Goal: Task Accomplishment & Management: Use online tool/utility

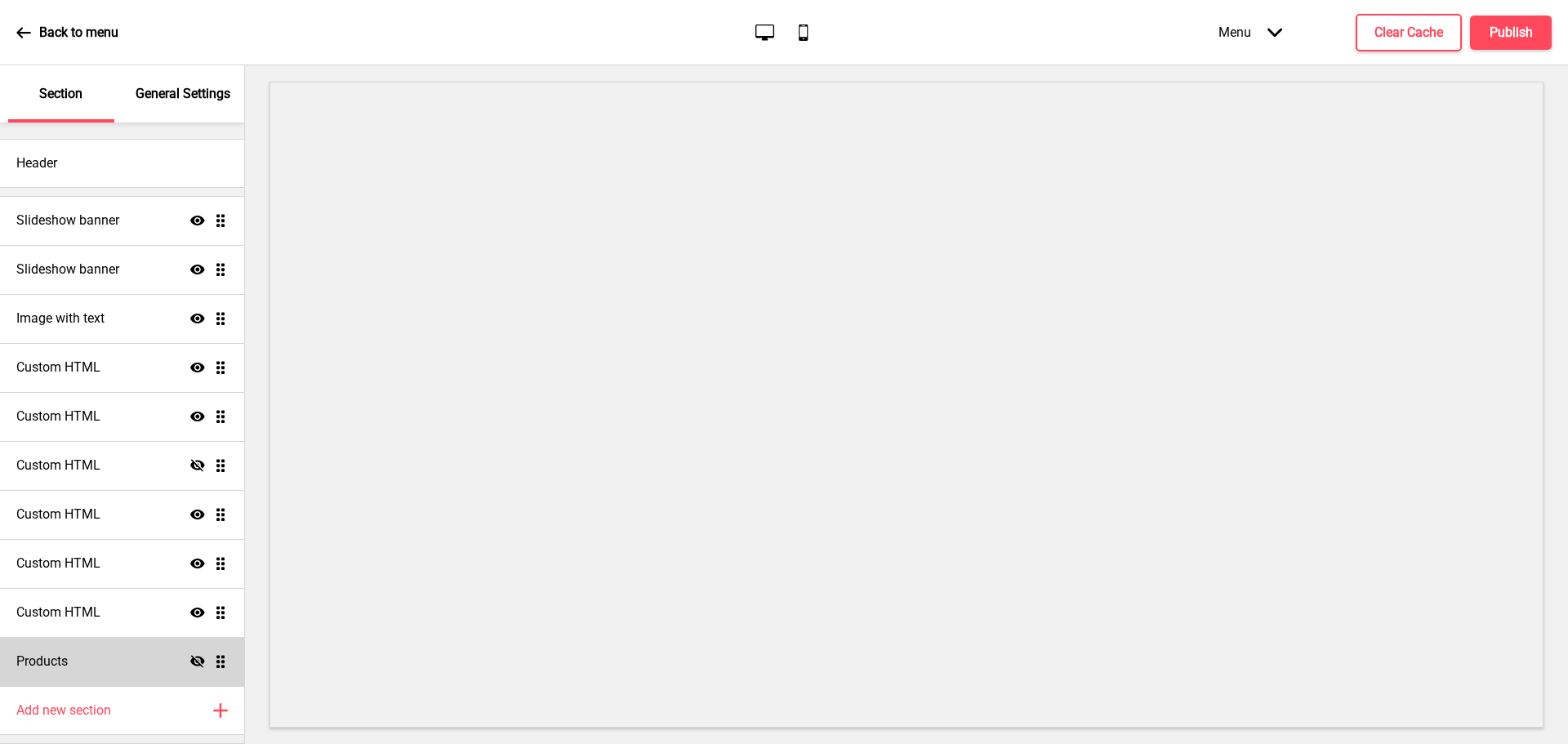
click at [190, 661] on icon at bounding box center [197, 661] width 15 height 12
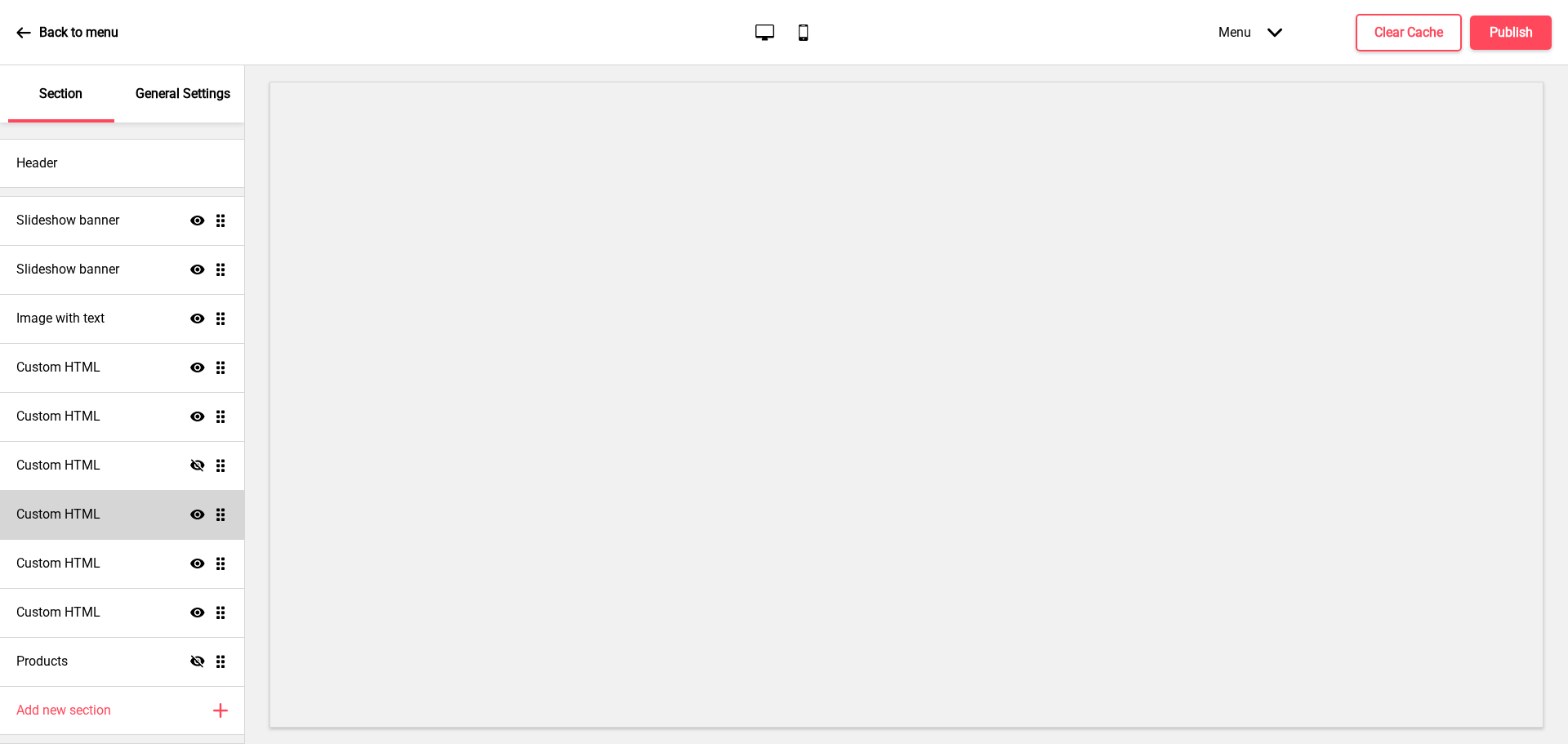
click at [120, 522] on div "Custom HTML Show Drag" at bounding box center [122, 514] width 244 height 49
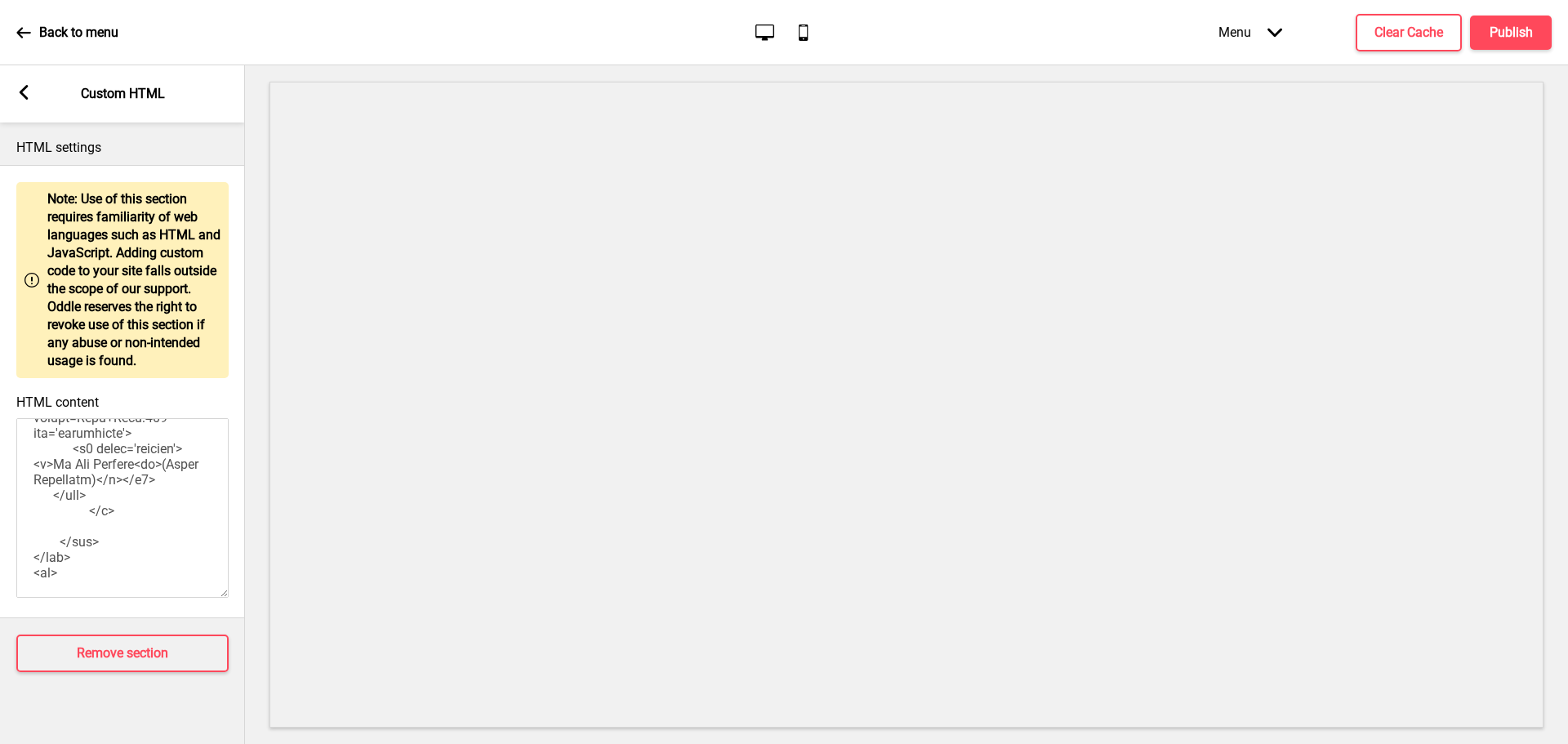
scroll to position [2199, 0]
drag, startPoint x: 123, startPoint y: 465, endPoint x: 54, endPoint y: 562, distance: 119.0
click at [54, 562] on textarea "HTML content" at bounding box center [122, 508] width 212 height 180
paste textarea "532ab894-3d39-435d-8d3c-e62753857149"
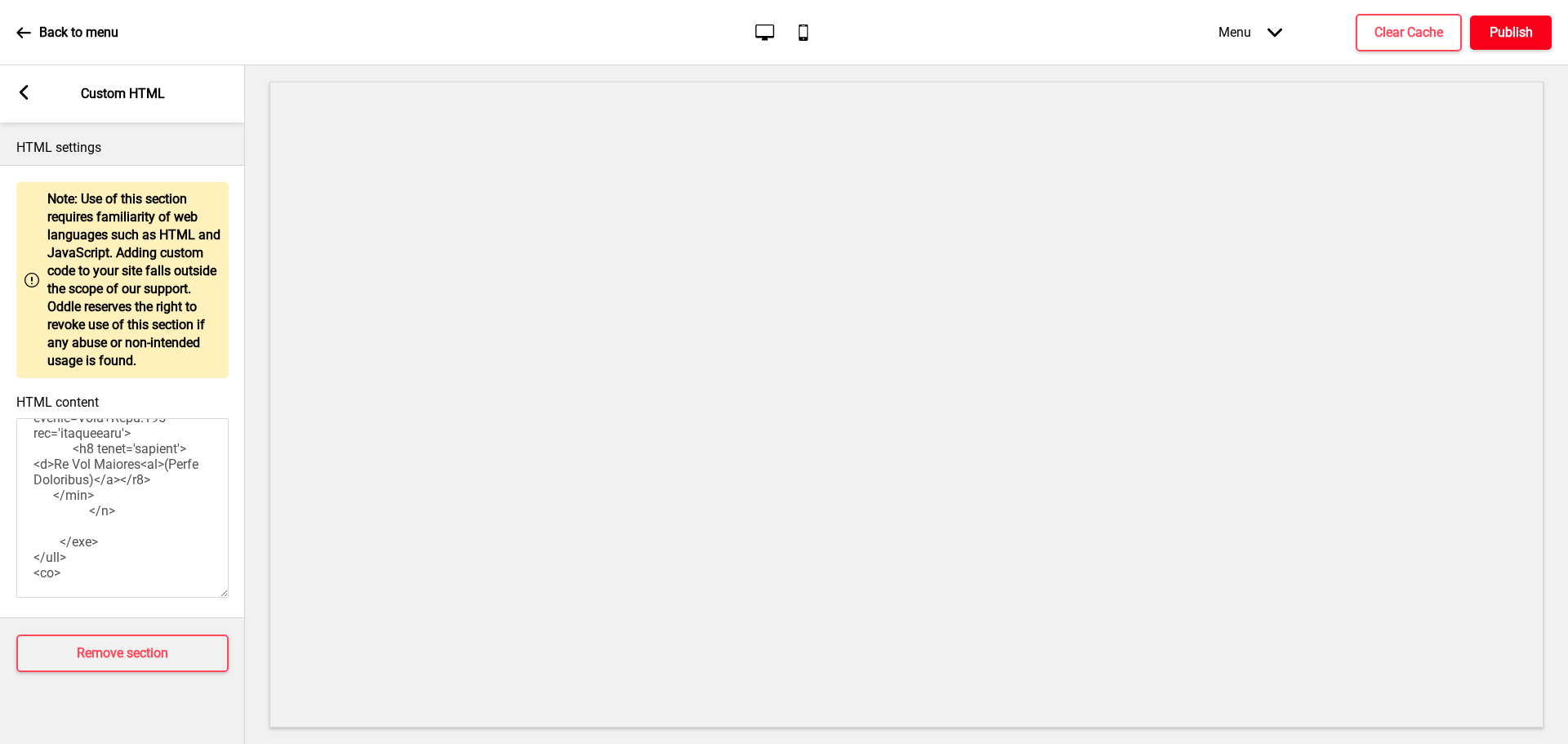
type textarea "<style> .__container { max-width: 1200px; margin: 0 auto; text-align: center; }…"
click at [1502, 37] on h4 "Publish" at bounding box center [1511, 32] width 43 height 18
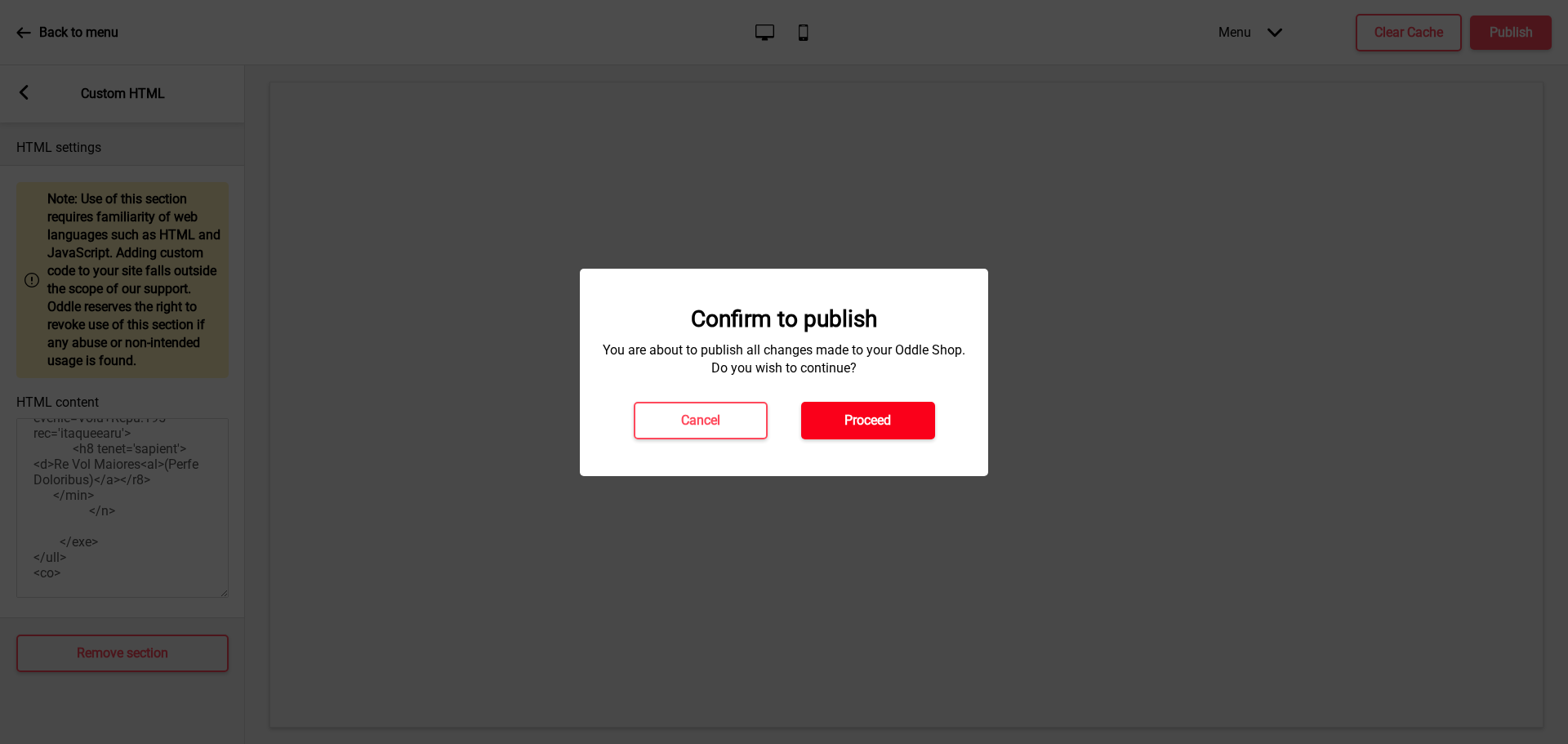
click at [876, 417] on h4 "Proceed" at bounding box center [868, 420] width 47 height 18
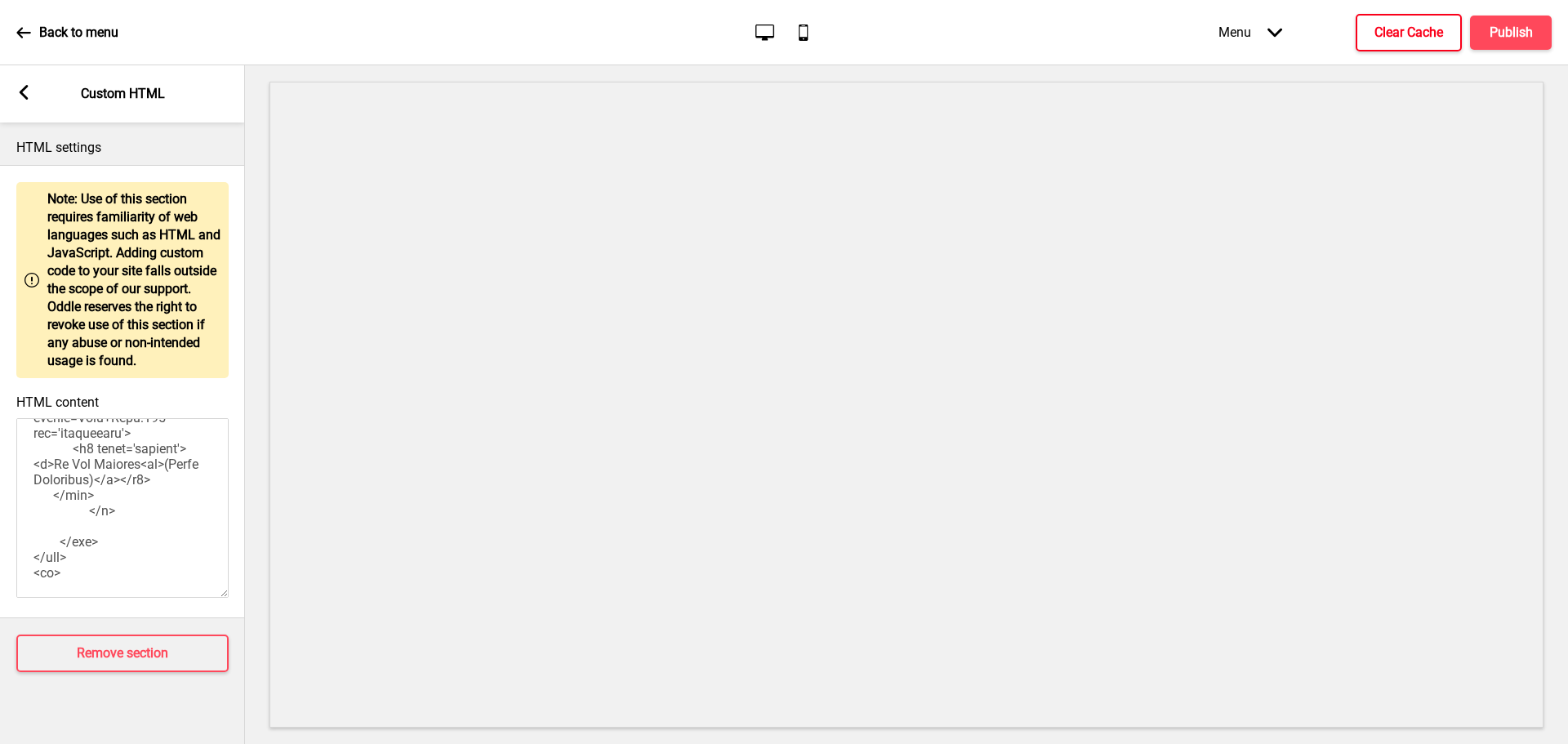
click at [1406, 24] on h4 "Clear Cache" at bounding box center [1408, 32] width 68 height 18
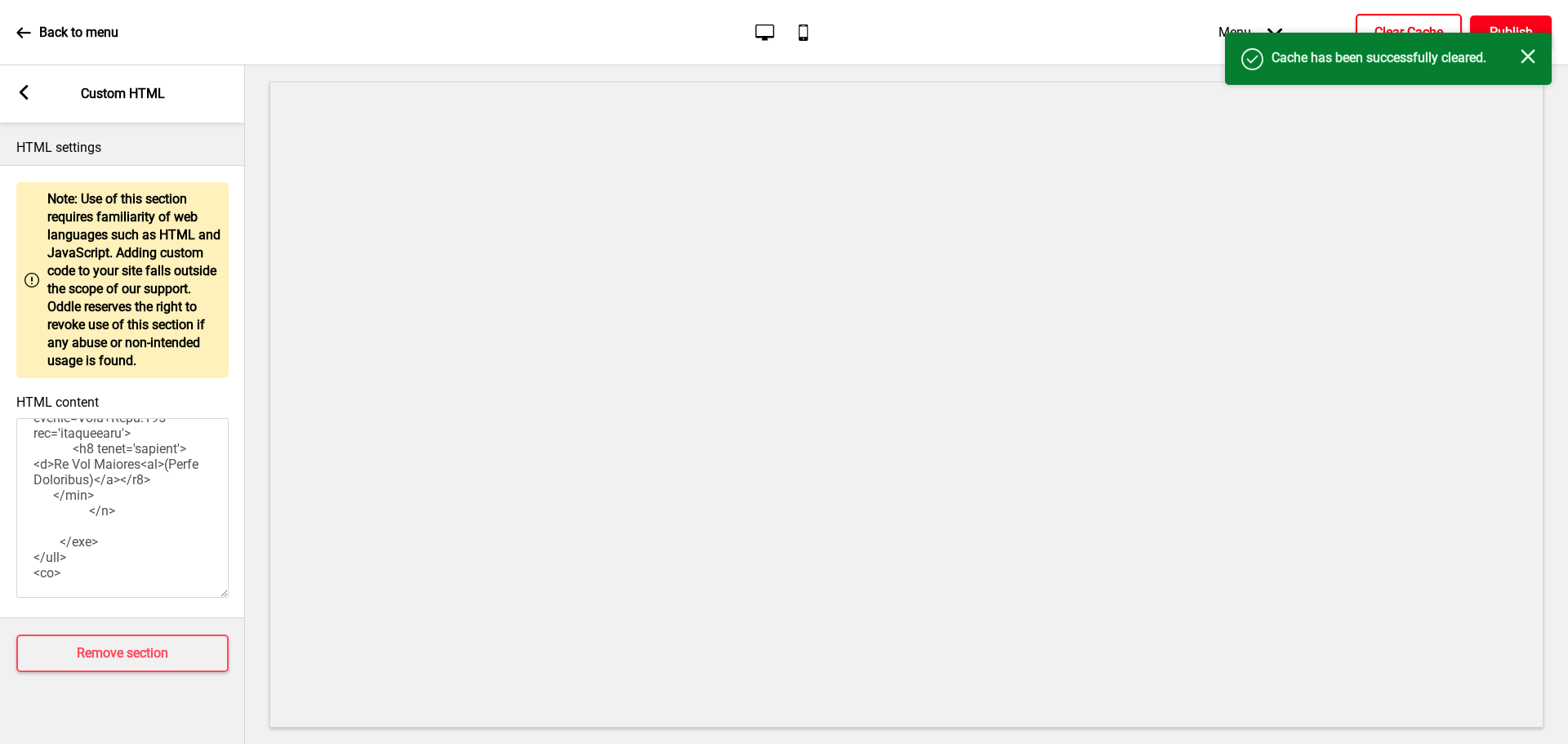
click at [1526, 19] on button "Publish" at bounding box center [1510, 33] width 81 height 35
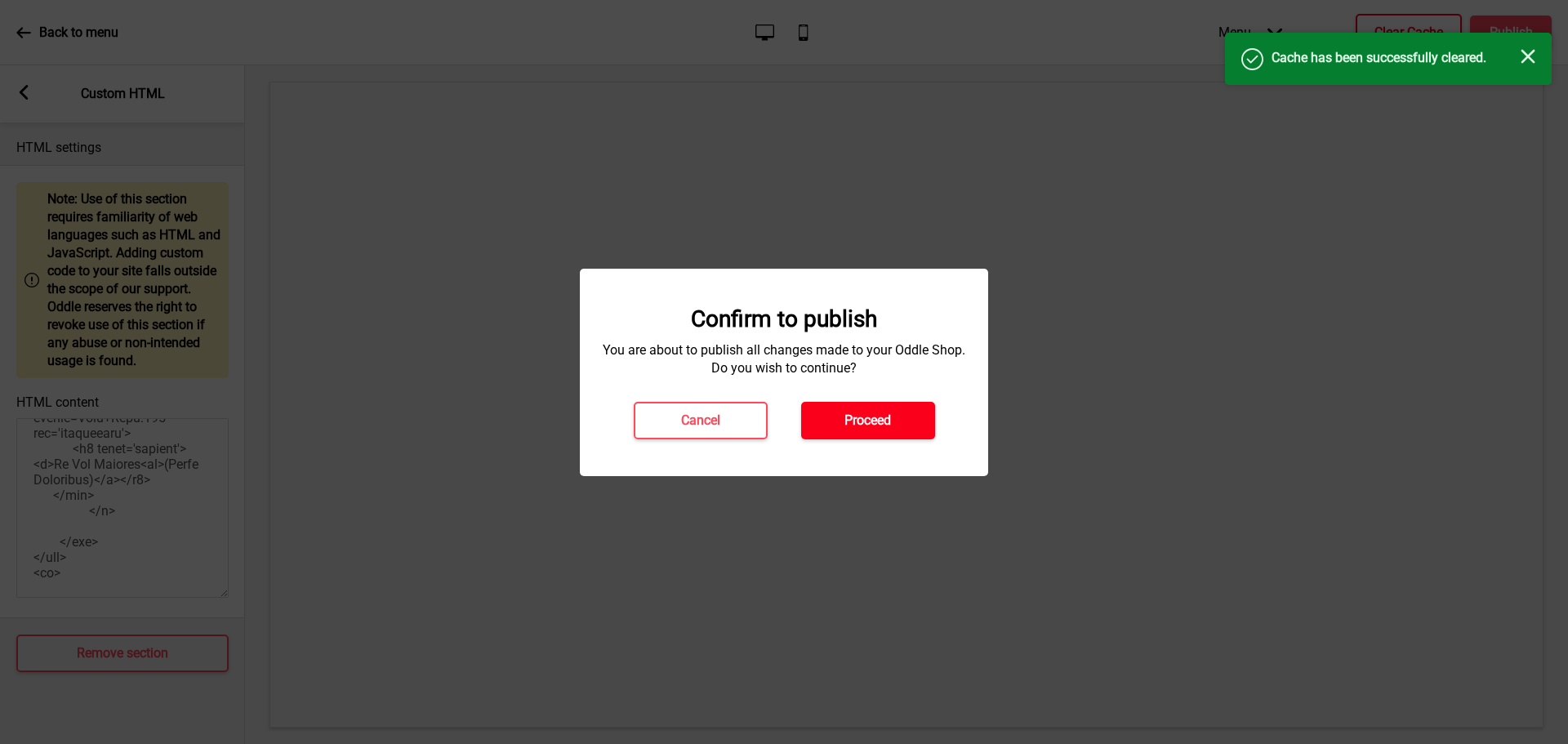
click at [899, 418] on button "Proceed" at bounding box center [868, 420] width 134 height 37
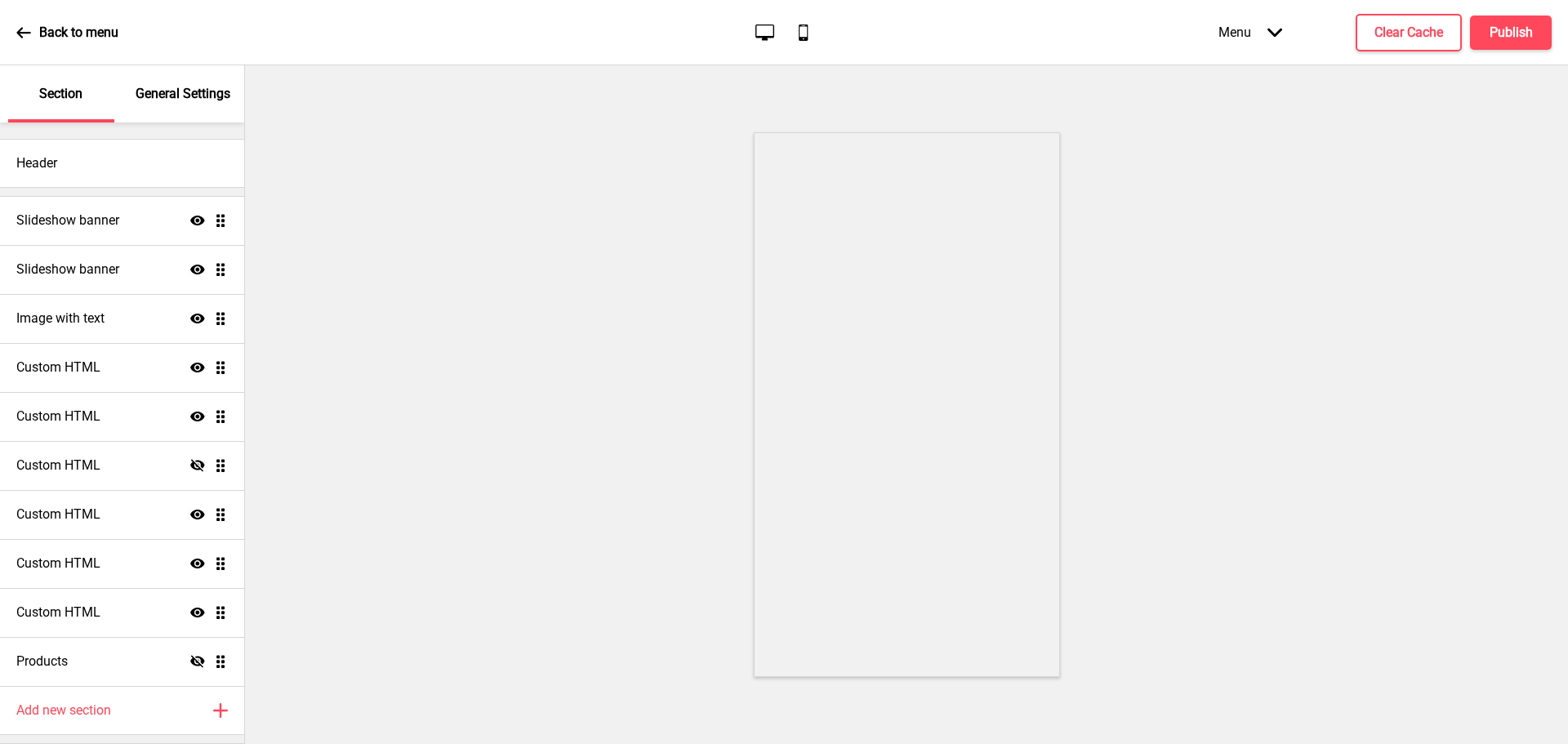
scroll to position [48, 0]
